Goal: Task Accomplishment & Management: Manage account settings

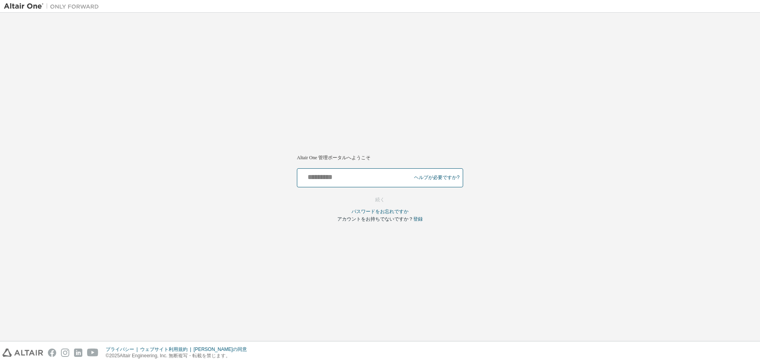
click at [339, 177] on input "text" at bounding box center [355, 175] width 110 height 11
type input "**********"
click at [384, 202] on font "続く" at bounding box center [379, 200] width 9 height 6
